Goal: Information Seeking & Learning: Learn about a topic

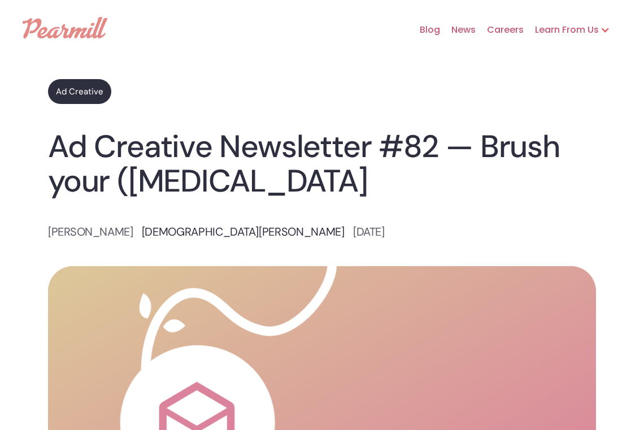
click at [82, 87] on link "Ad Creative" at bounding box center [79, 91] width 63 height 25
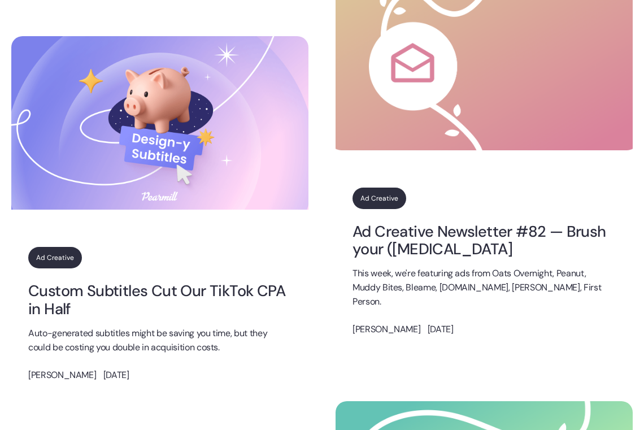
scroll to position [1200, 0]
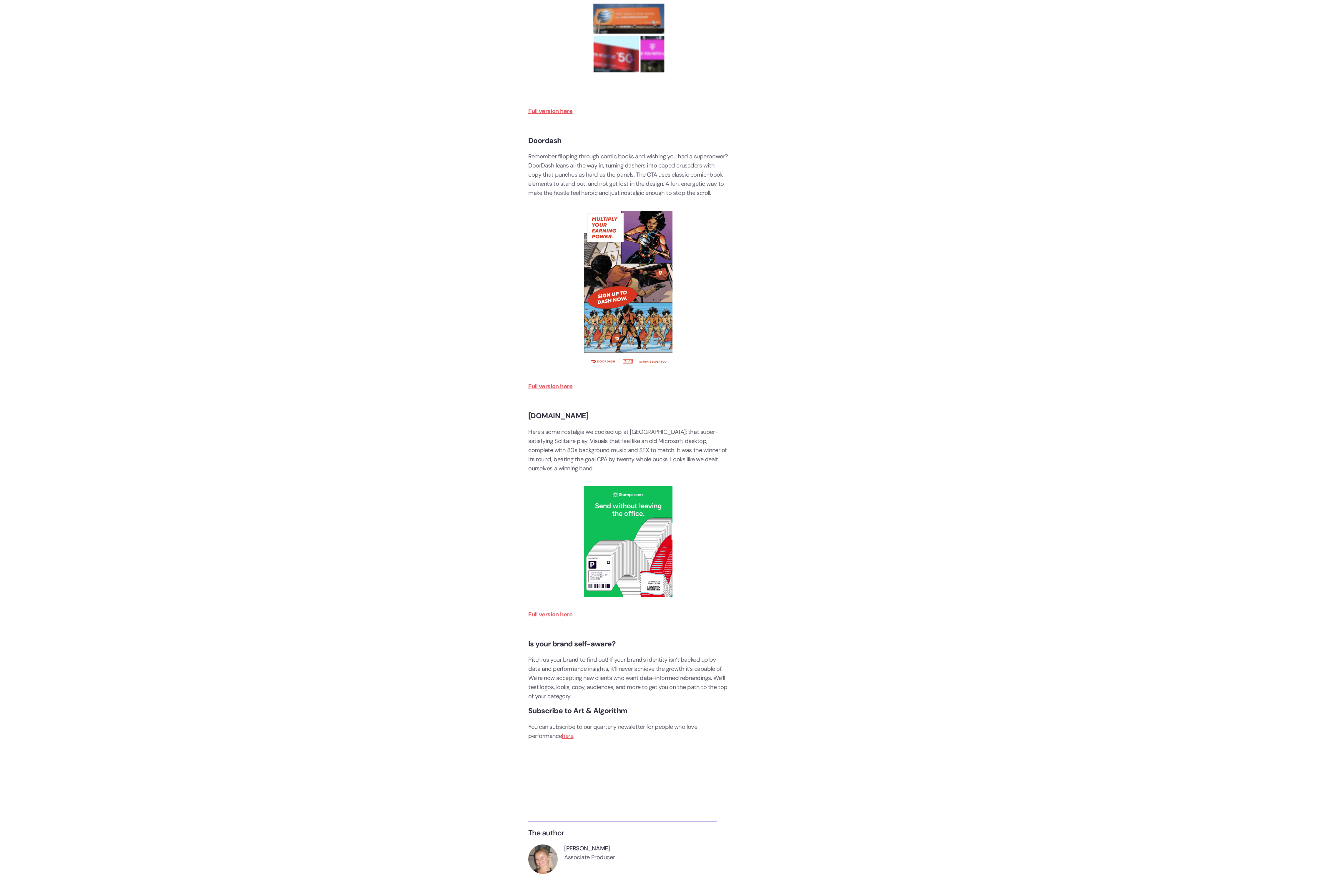
scroll to position [1469, 0]
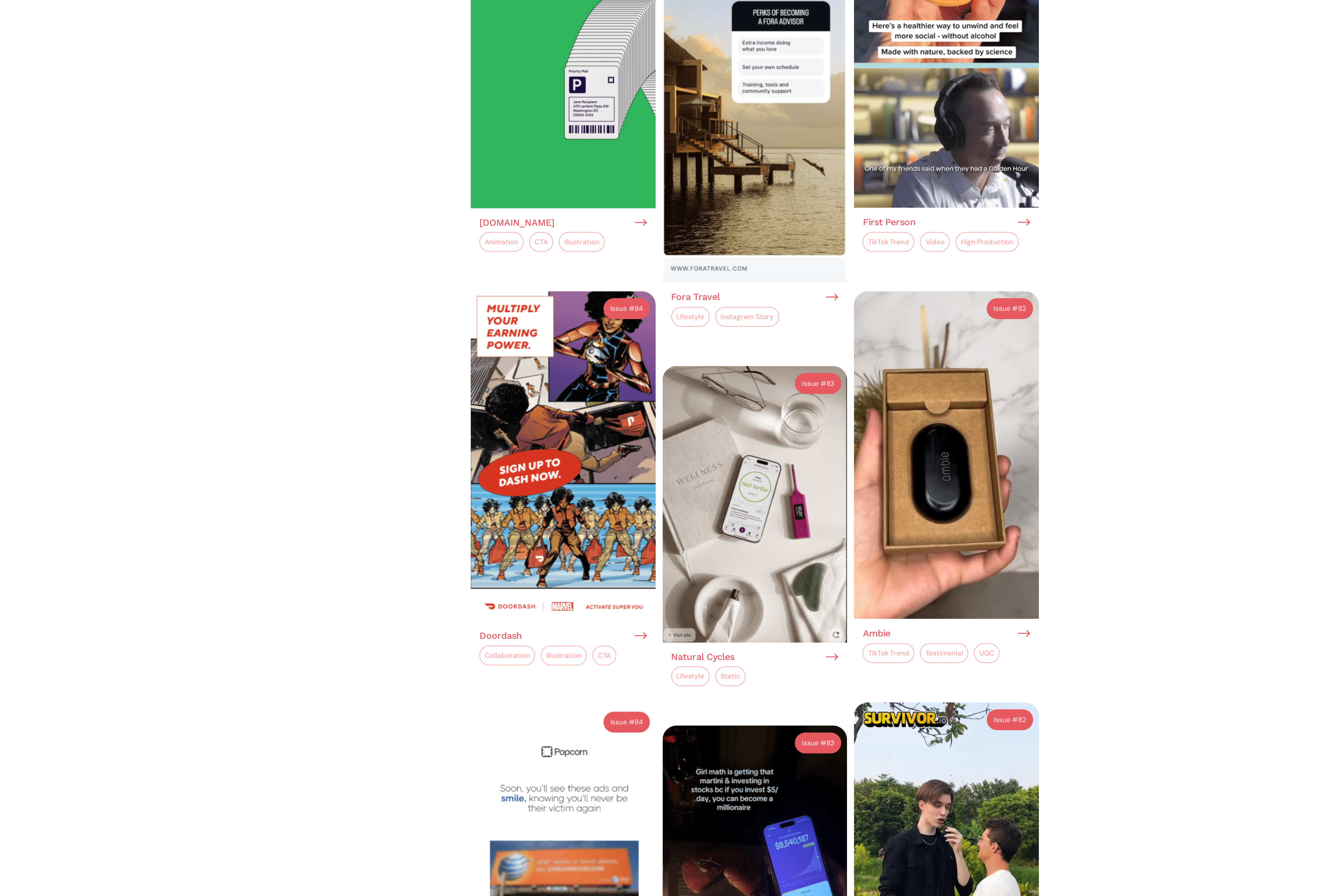
scroll to position [549, 0]
